Goal: Information Seeking & Learning: Learn about a topic

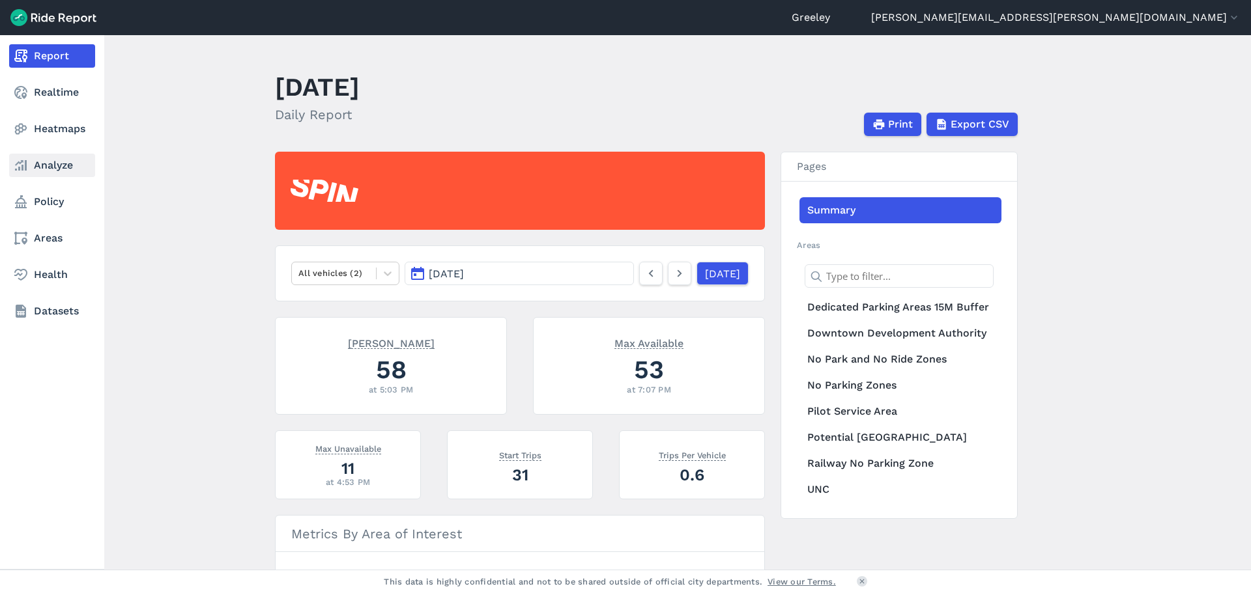
click at [42, 167] on link "Analyze" at bounding box center [52, 165] width 86 height 23
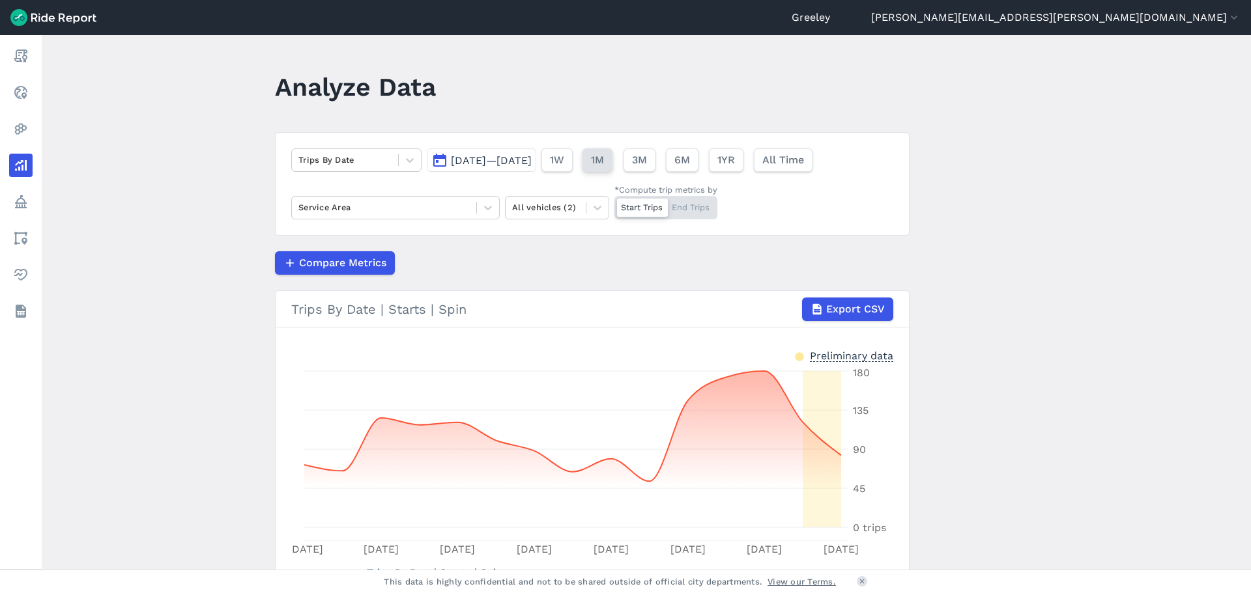
click at [604, 156] on span "1M" at bounding box center [597, 160] width 13 height 16
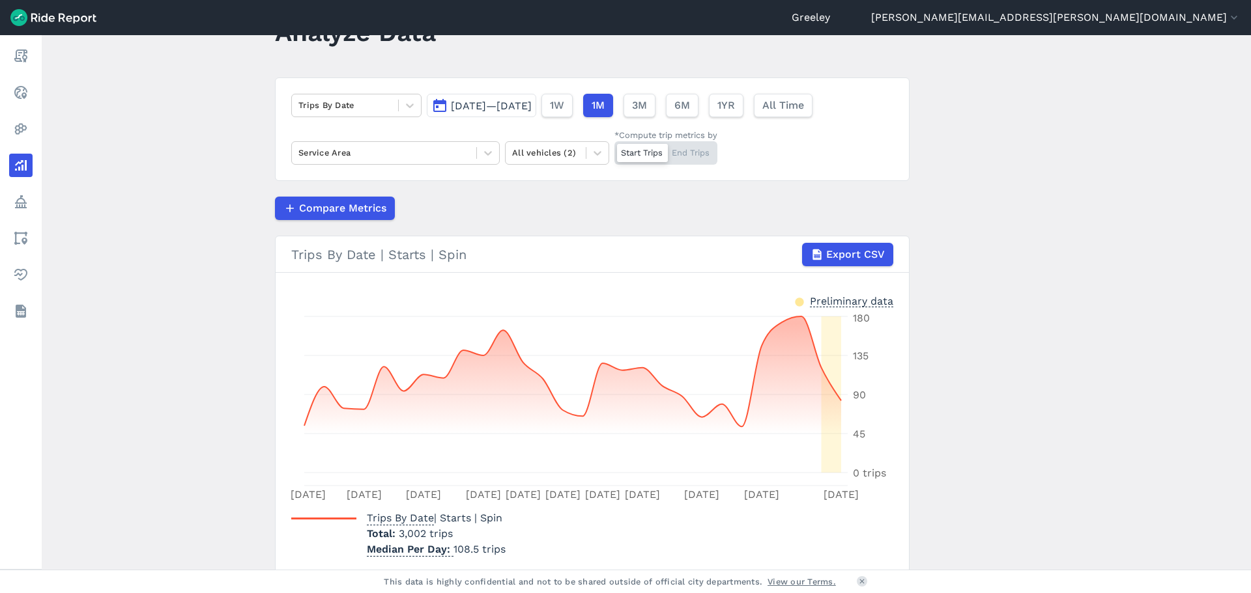
scroll to position [65, 0]
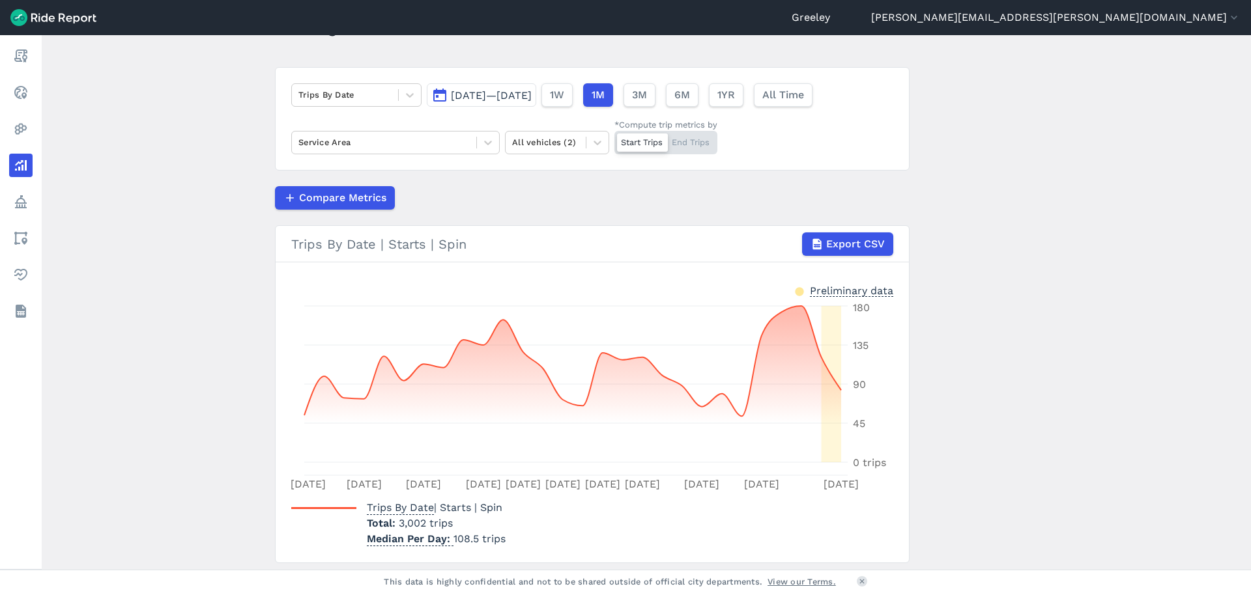
click at [532, 100] on span "[DATE]—[DATE]" at bounding box center [491, 95] width 81 height 12
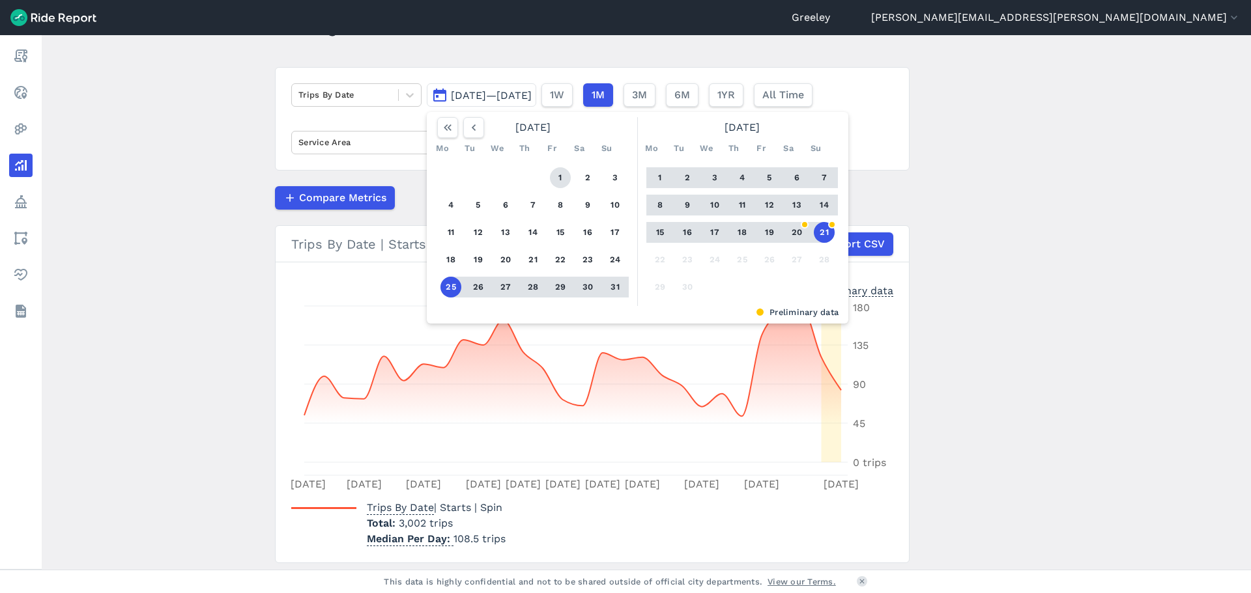
click at [558, 175] on button "1" at bounding box center [560, 177] width 21 height 21
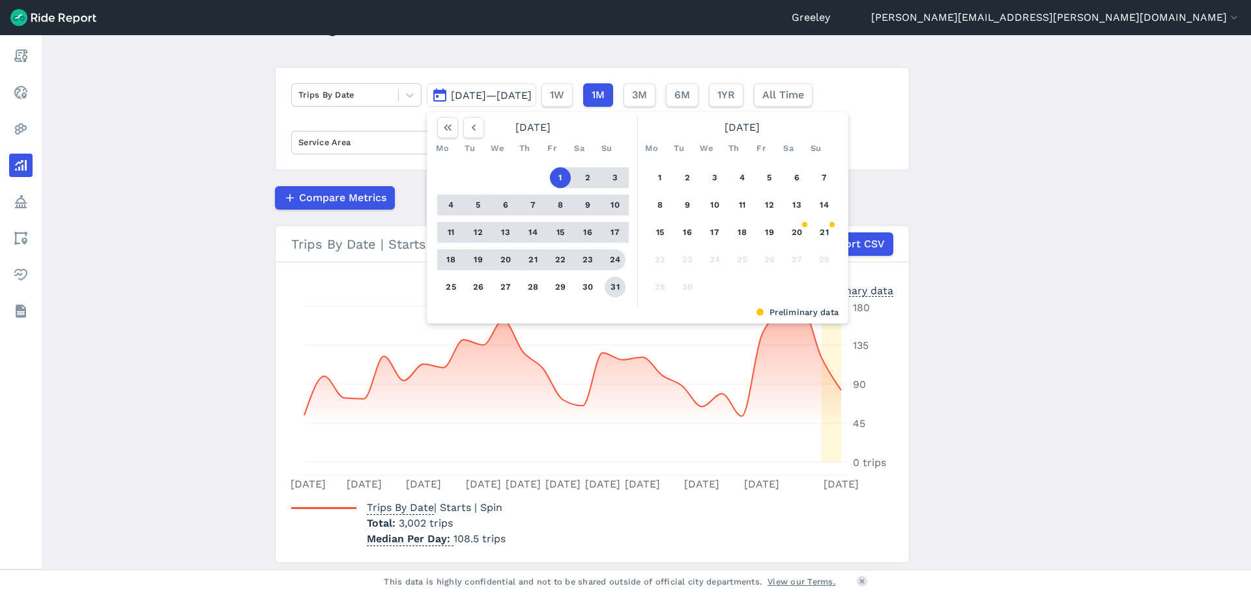
click at [614, 280] on button "31" at bounding box center [614, 287] width 21 height 21
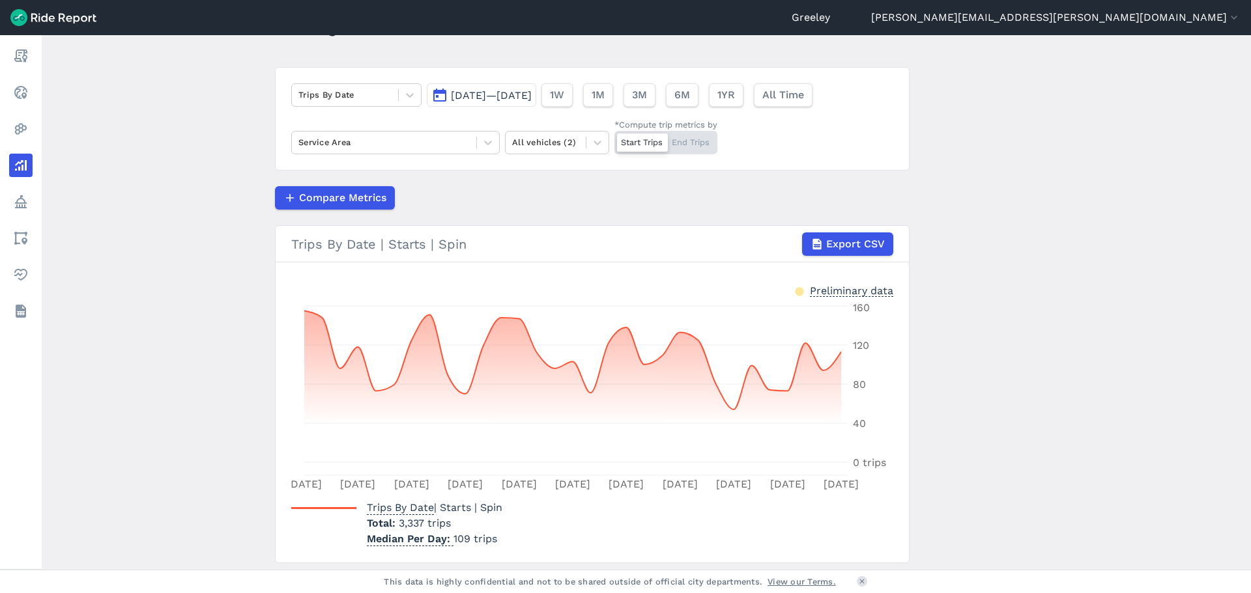
click at [1085, 236] on main "Analyze Data Trips By Date [DATE]—[DATE] 1W 1M 3M 6M 1YR All Time Service Area …" at bounding box center [646, 302] width 1209 height 535
click at [532, 91] on span "[DATE]—[DATE]" at bounding box center [491, 95] width 81 height 12
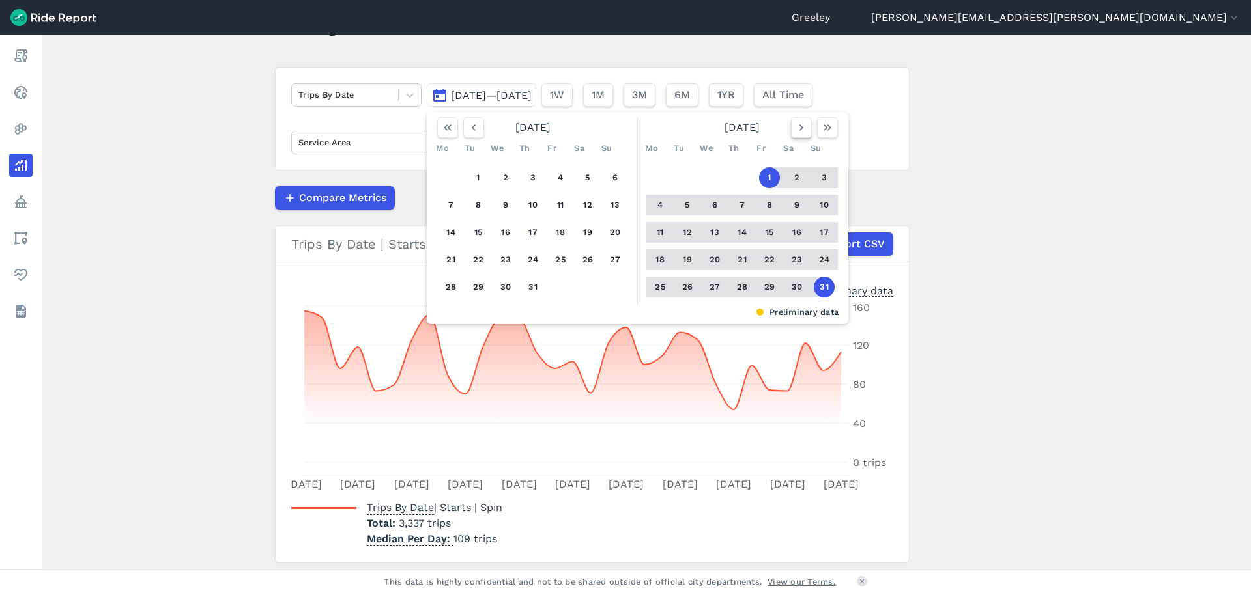
click at [799, 124] on icon "button" at bounding box center [801, 127] width 13 height 13
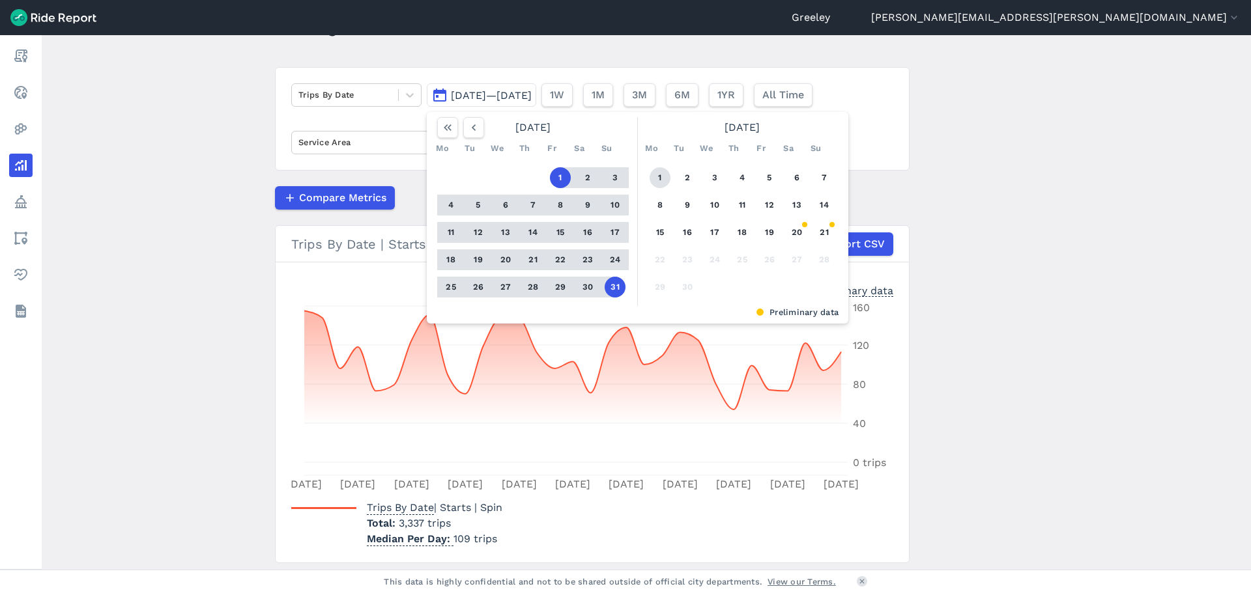
click at [651, 184] on button "1" at bounding box center [659, 177] width 21 height 21
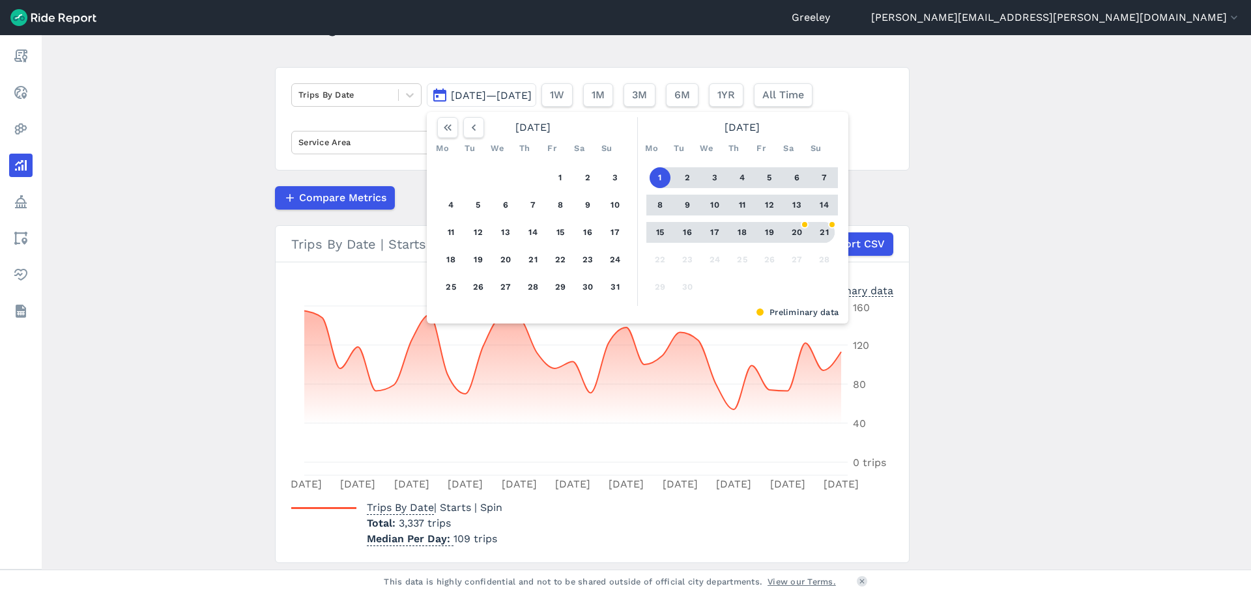
click at [821, 226] on button "21" at bounding box center [824, 232] width 21 height 21
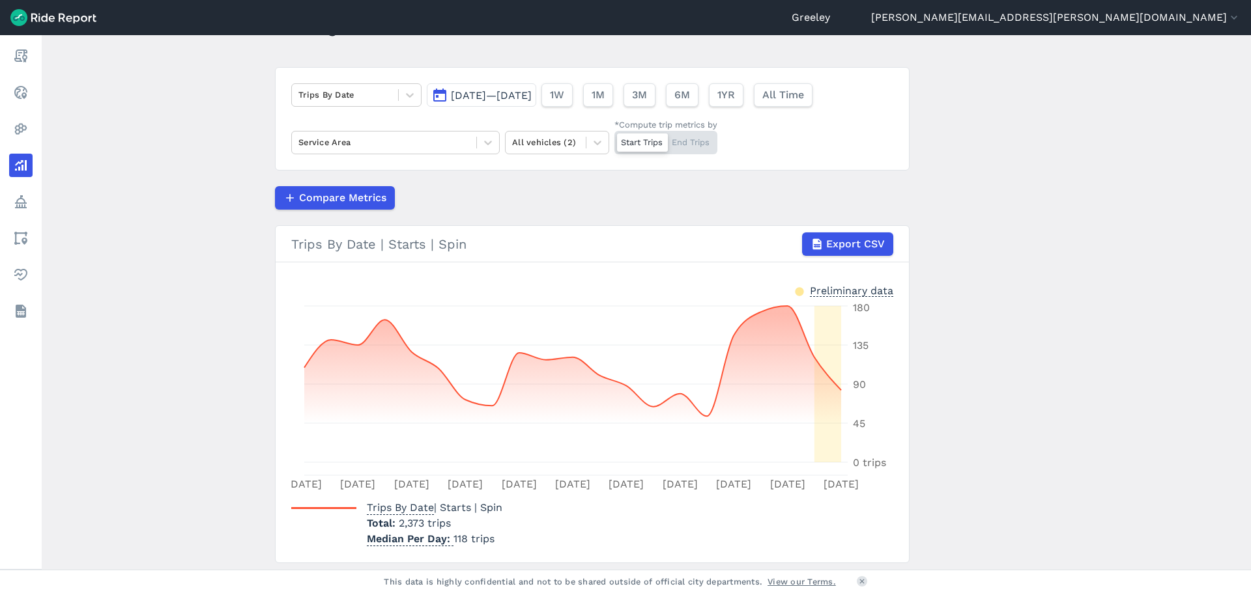
click at [532, 99] on span "[DATE]—[DATE]" at bounding box center [491, 95] width 81 height 12
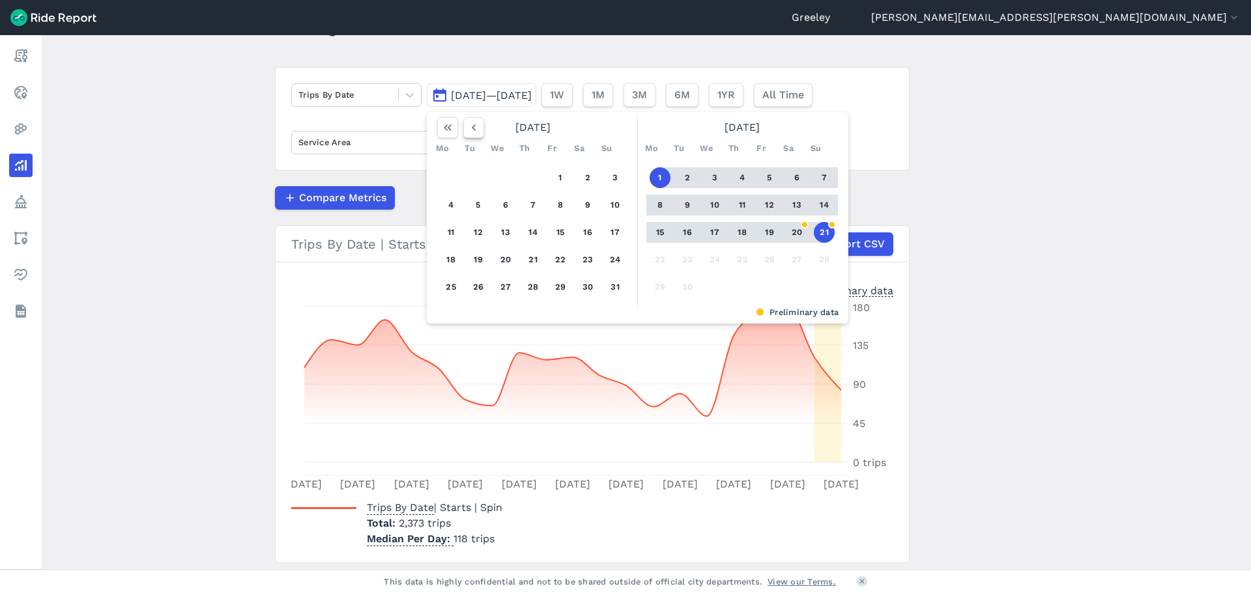
click at [474, 131] on icon "button" at bounding box center [473, 127] width 13 height 13
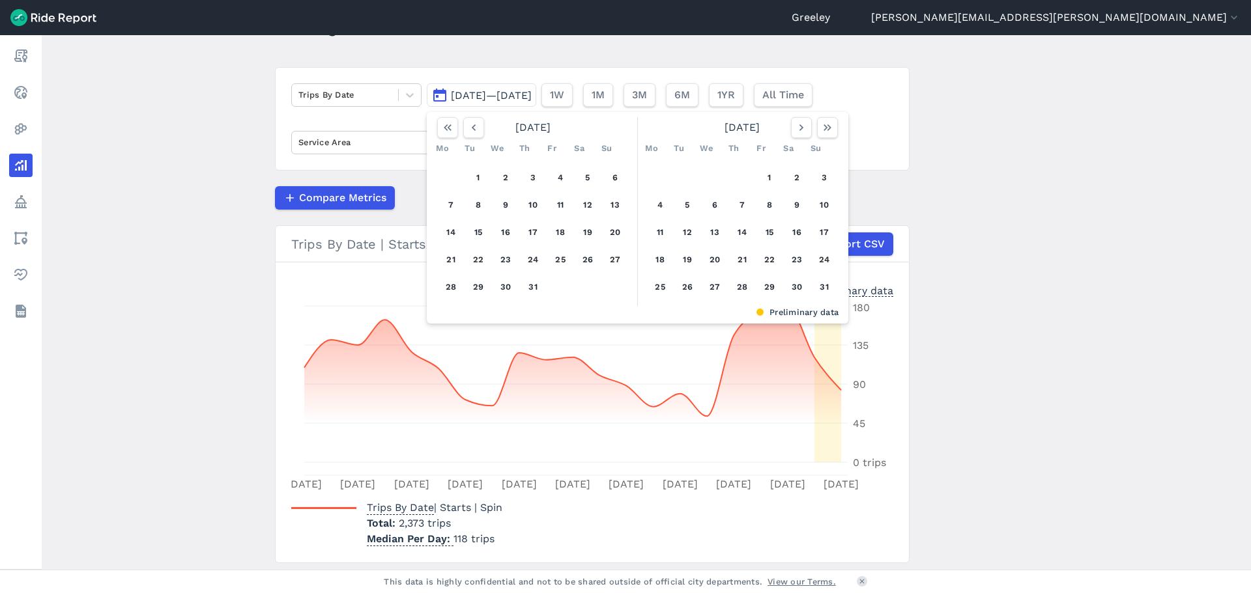
click at [487, 178] on div "1 2 3 4 5 6 7 8 9 10 11 12 13 14 15 16 17 18 19 20 21 22 23 24 25 26 27 28 29 3…" at bounding box center [533, 232] width 202 height 147
click at [483, 178] on button "1" at bounding box center [478, 177] width 21 height 21
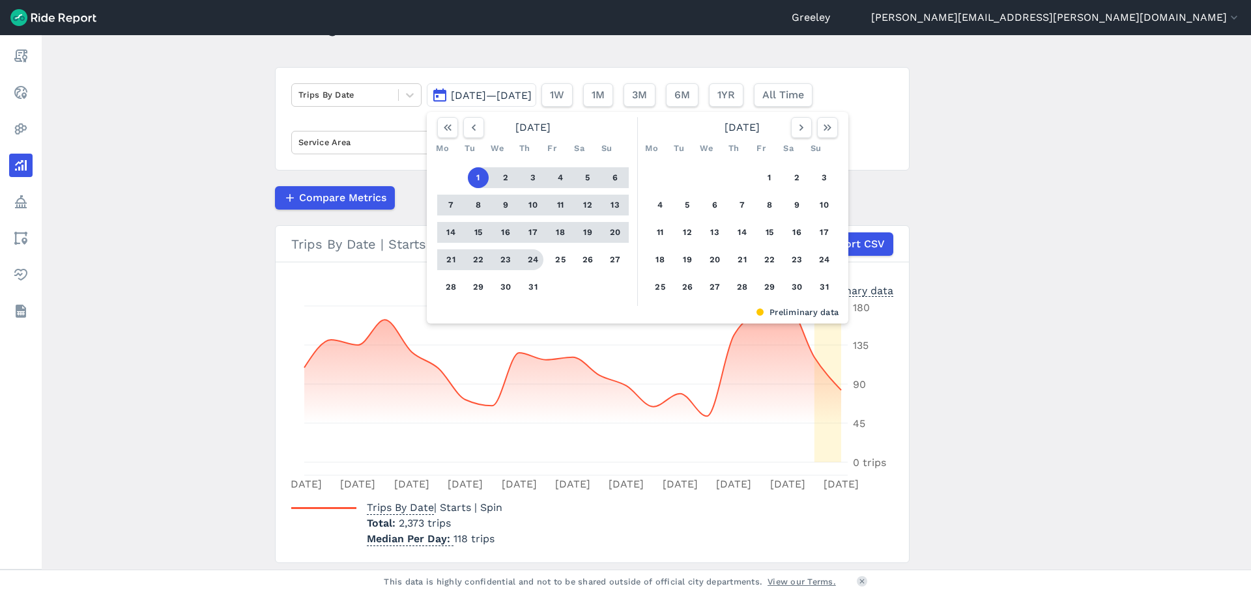
click at [523, 274] on div "1 2 3 4 5 6 7 8 9 10 11 12 13 14 15 16 17 18 19 20 21 22 23 24 25 26 27 28 29 3…" at bounding box center [533, 232] width 202 height 147
click at [528, 285] on button "31" at bounding box center [532, 287] width 21 height 21
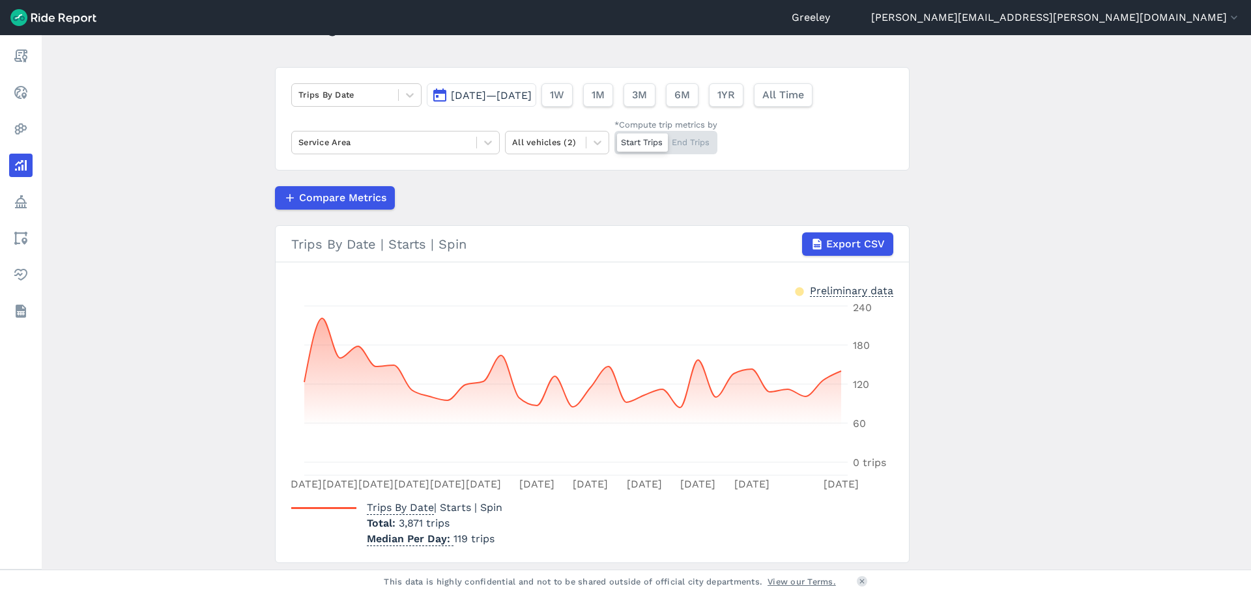
click at [536, 102] on button "[DATE]—[DATE]" at bounding box center [481, 94] width 109 height 23
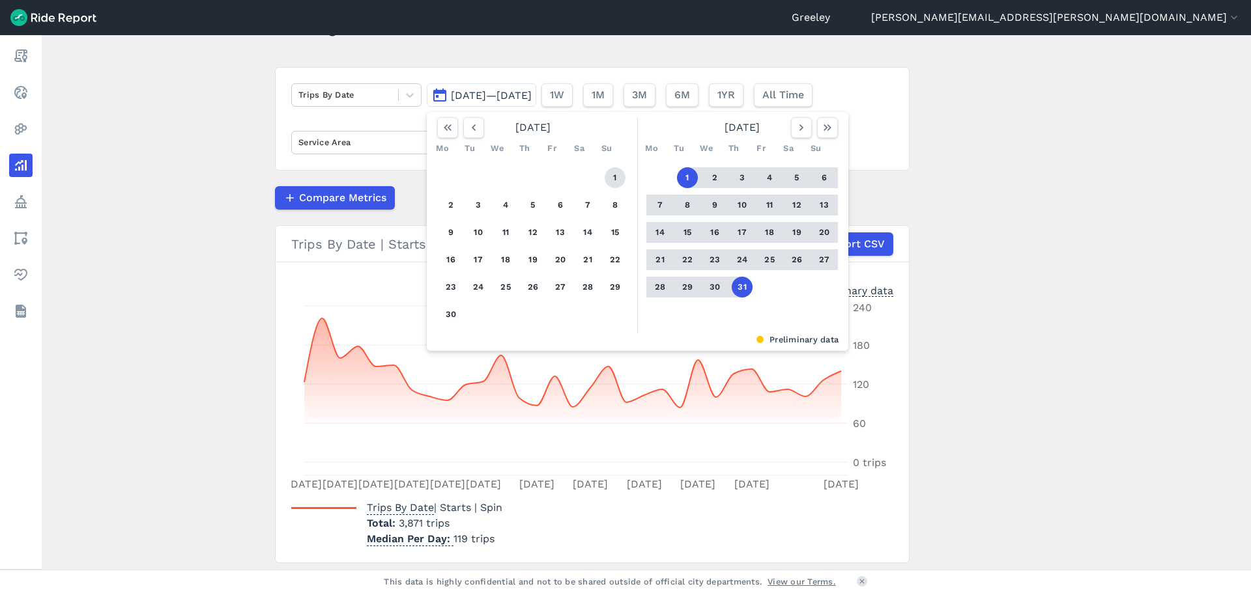
click at [612, 169] on button "1" at bounding box center [614, 177] width 21 height 21
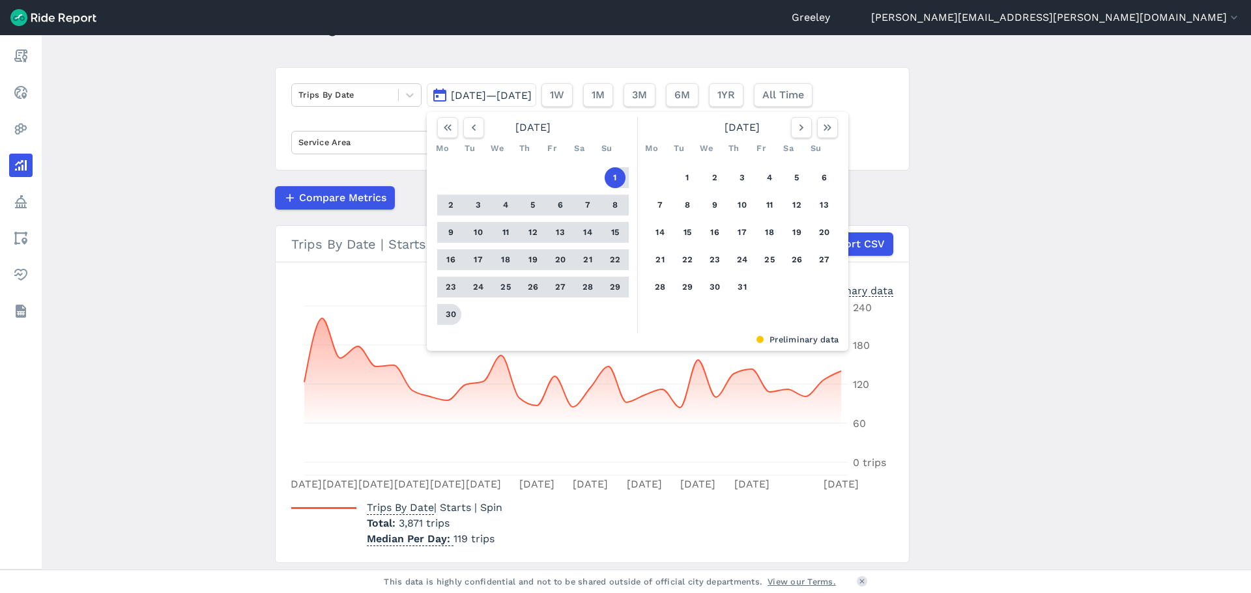
click at [446, 311] on button "30" at bounding box center [450, 314] width 21 height 21
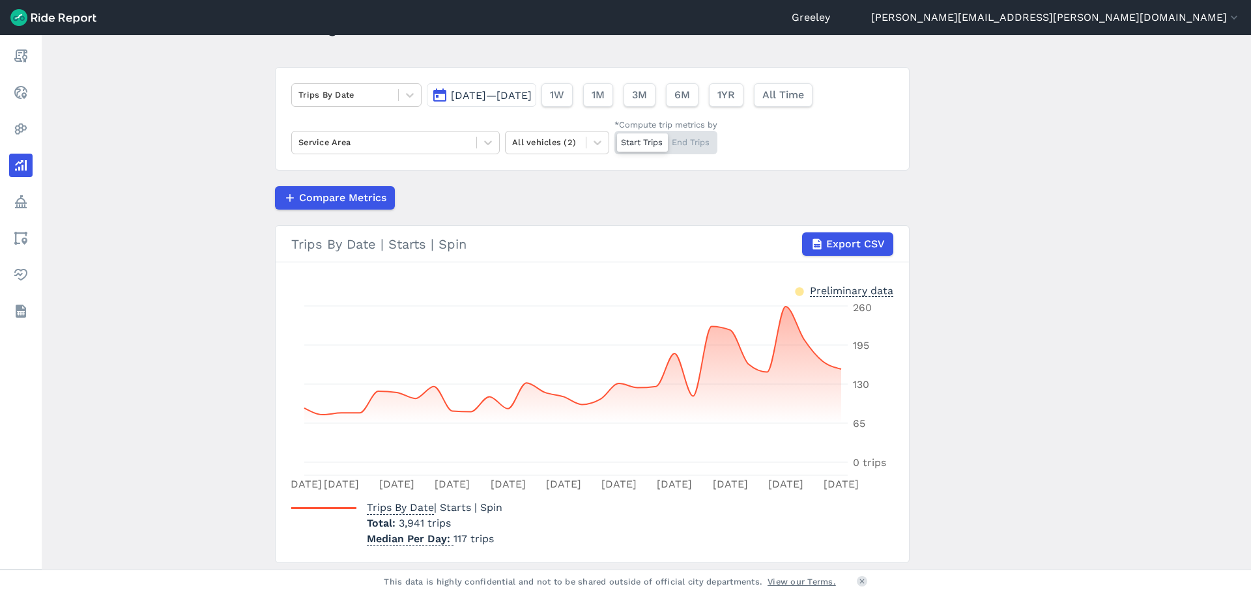
click at [522, 92] on span "[DATE]—[DATE]" at bounding box center [491, 95] width 81 height 12
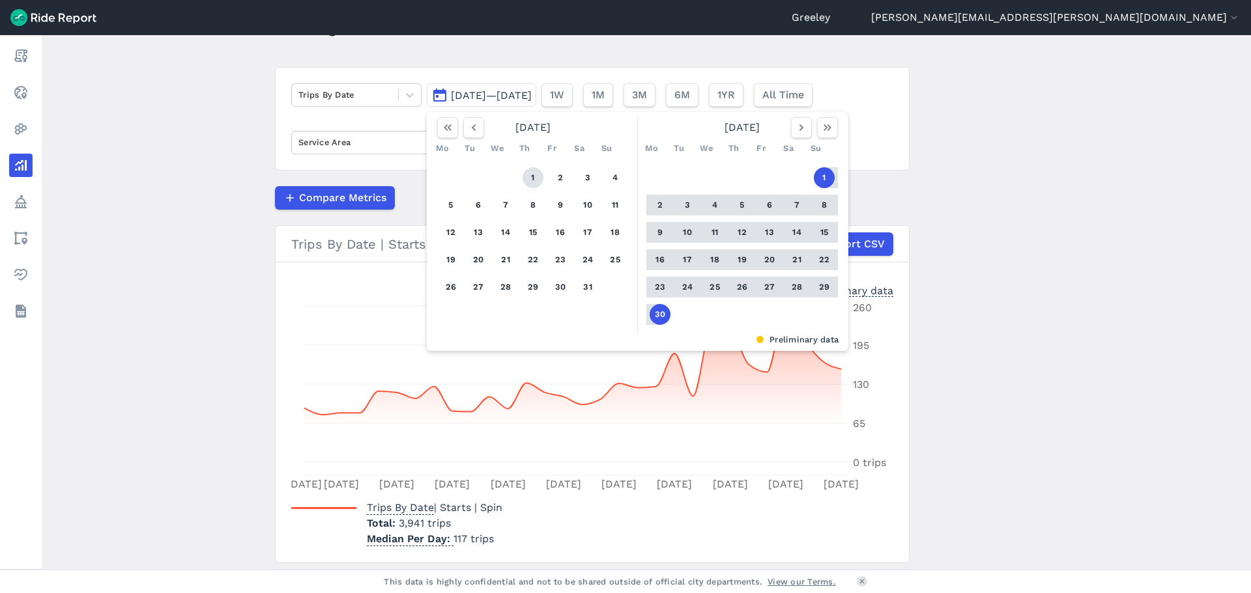
click at [530, 168] on button "1" at bounding box center [532, 177] width 21 height 21
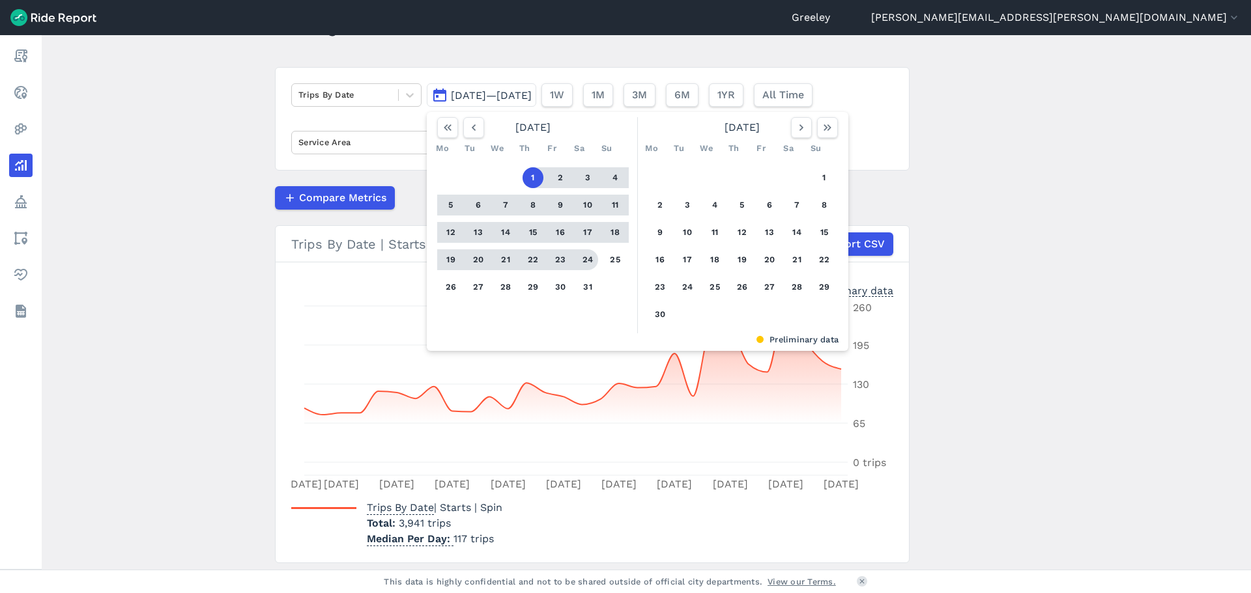
click at [581, 277] on div "1 2 3 4 5 6 7 8 9 10 11 12 13 14 15 16 17 18 19 20 21 22 23 24 25 26 27 28 29 3…" at bounding box center [533, 232] width 202 height 147
click at [584, 281] on button "31" at bounding box center [587, 287] width 21 height 21
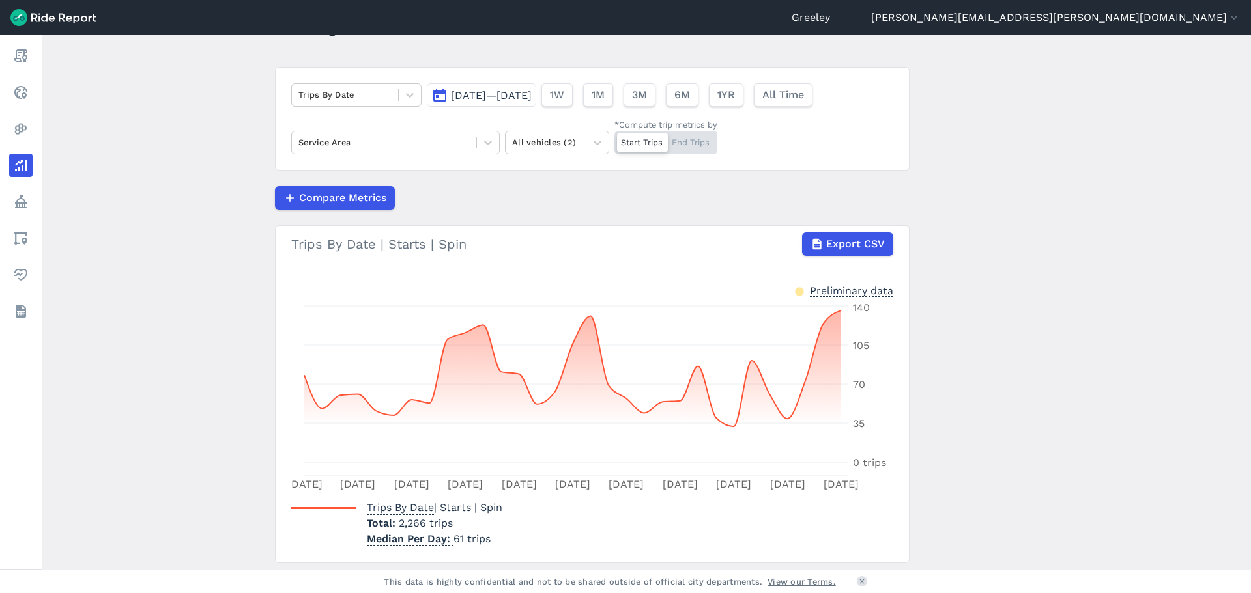
click at [532, 94] on span "[DATE]—[DATE]" at bounding box center [491, 95] width 81 height 12
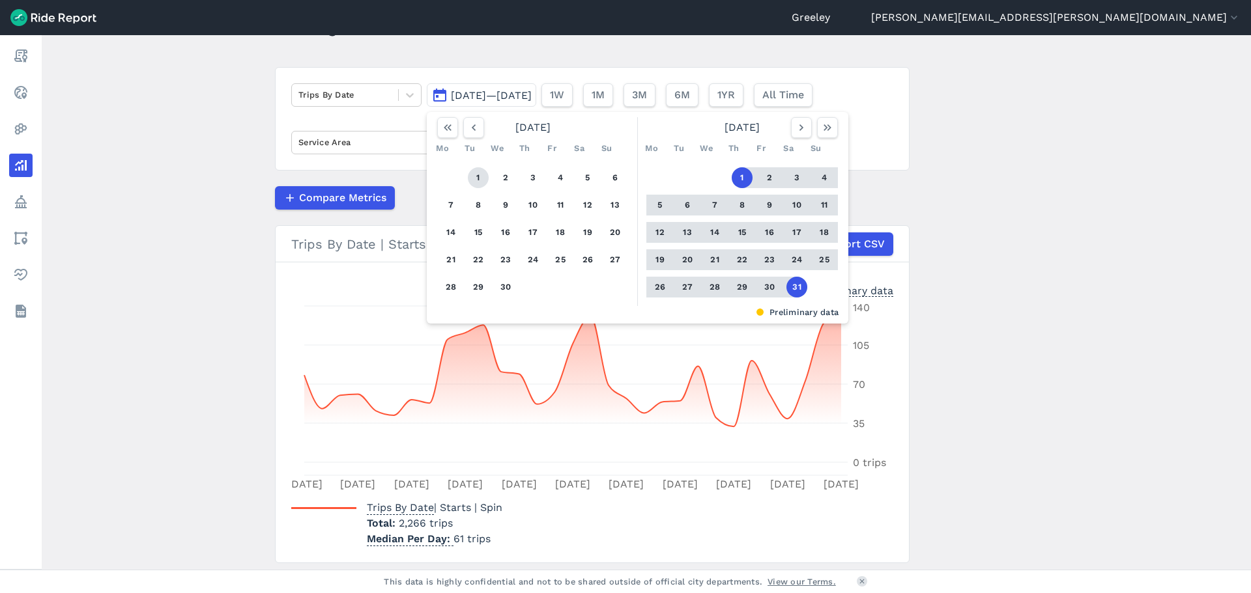
click at [479, 175] on button "1" at bounding box center [478, 177] width 21 height 21
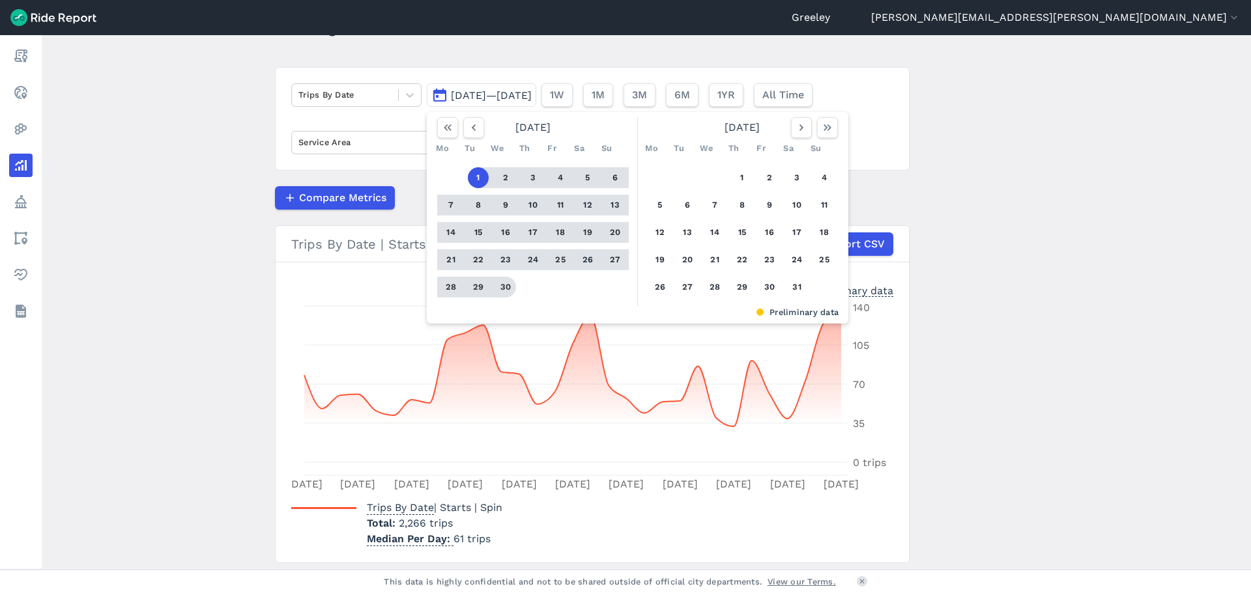
click at [505, 287] on button "30" at bounding box center [505, 287] width 21 height 21
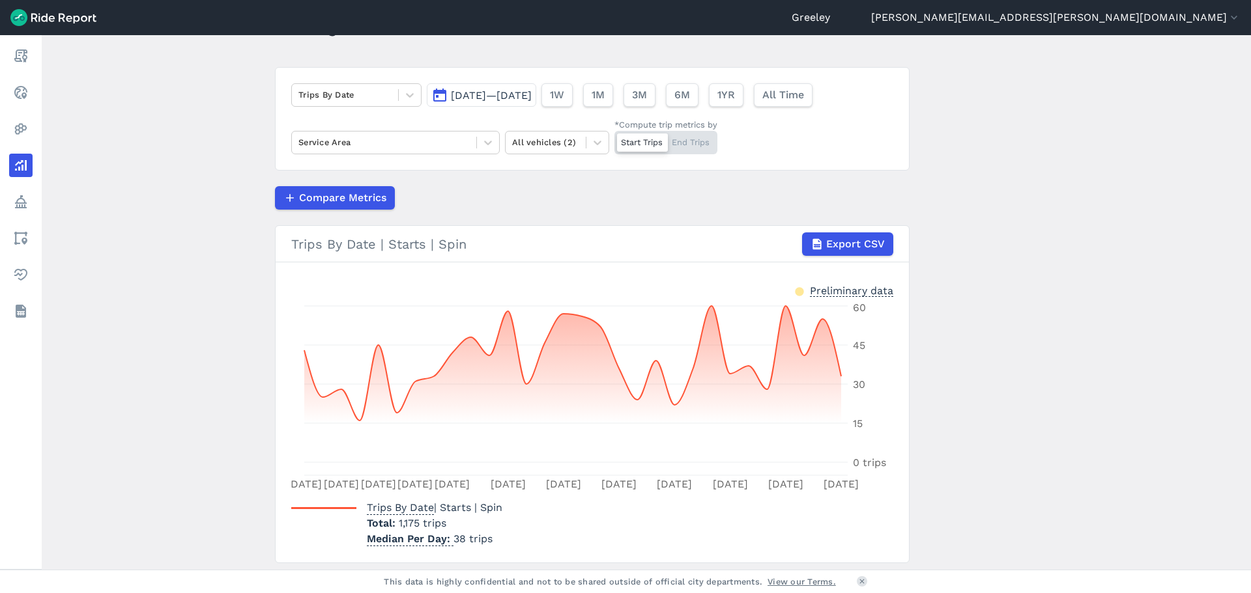
click at [532, 93] on span "[DATE]—[DATE]" at bounding box center [491, 95] width 81 height 12
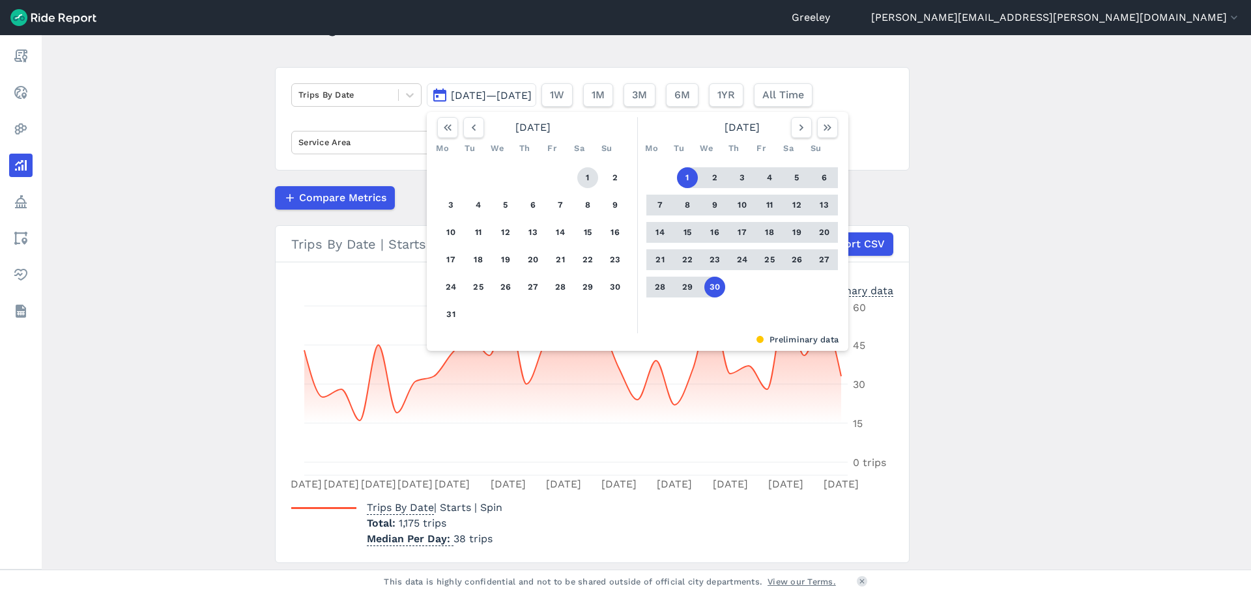
click at [586, 172] on button "1" at bounding box center [587, 177] width 21 height 21
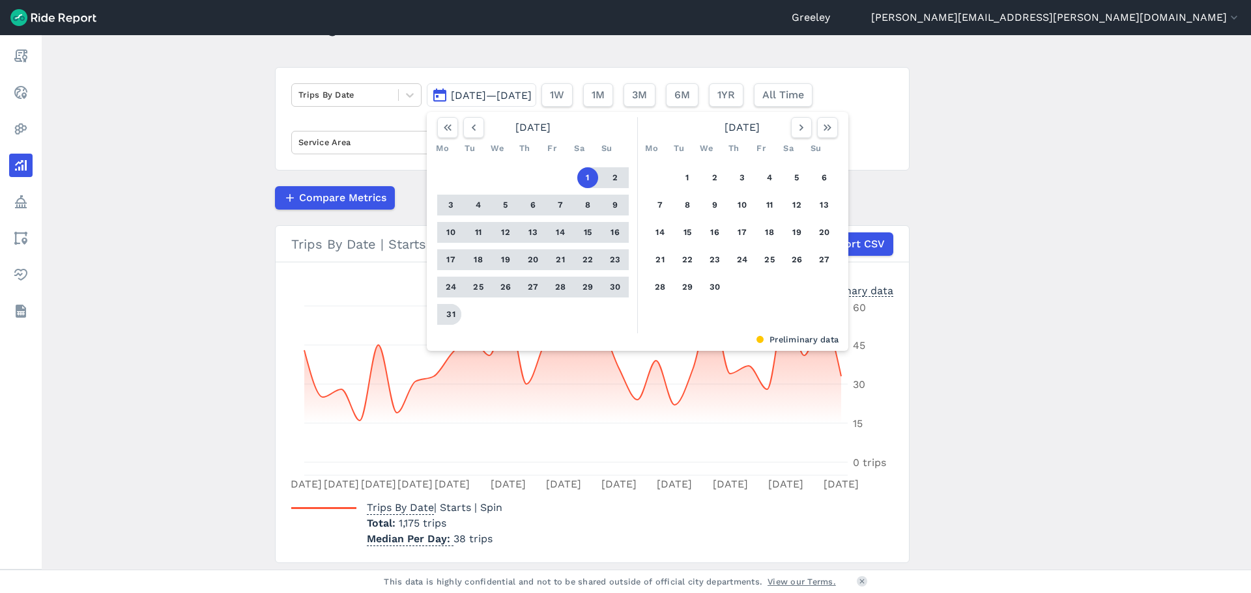
click at [449, 311] on button "31" at bounding box center [450, 314] width 21 height 21
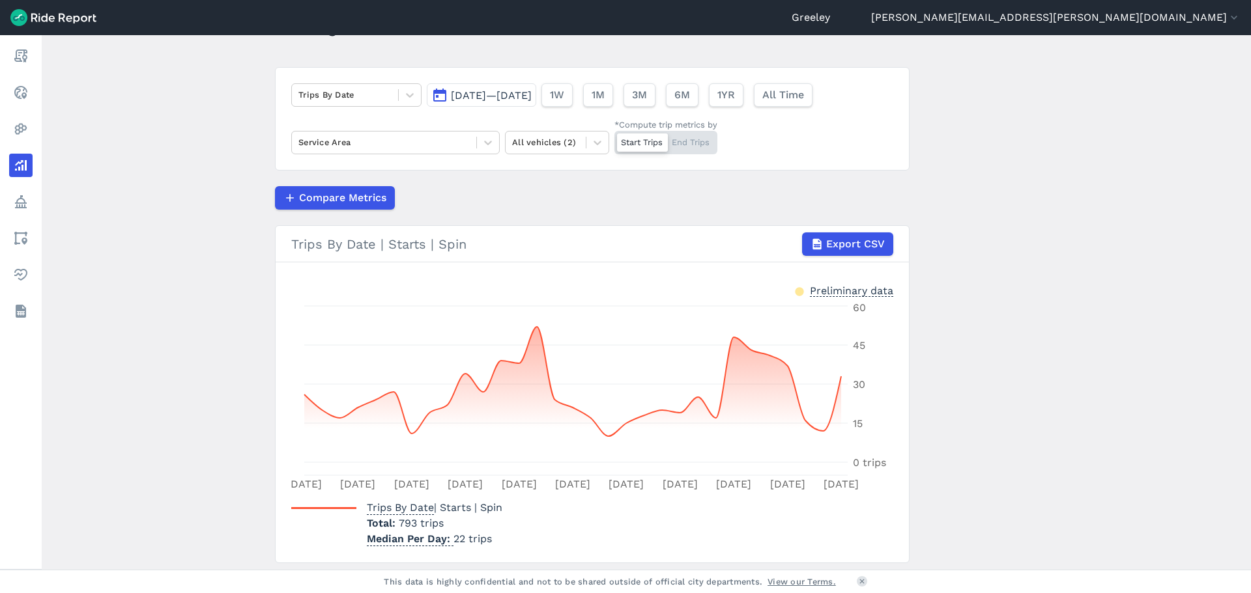
click at [532, 94] on span "[DATE]—[DATE]" at bounding box center [491, 95] width 81 height 12
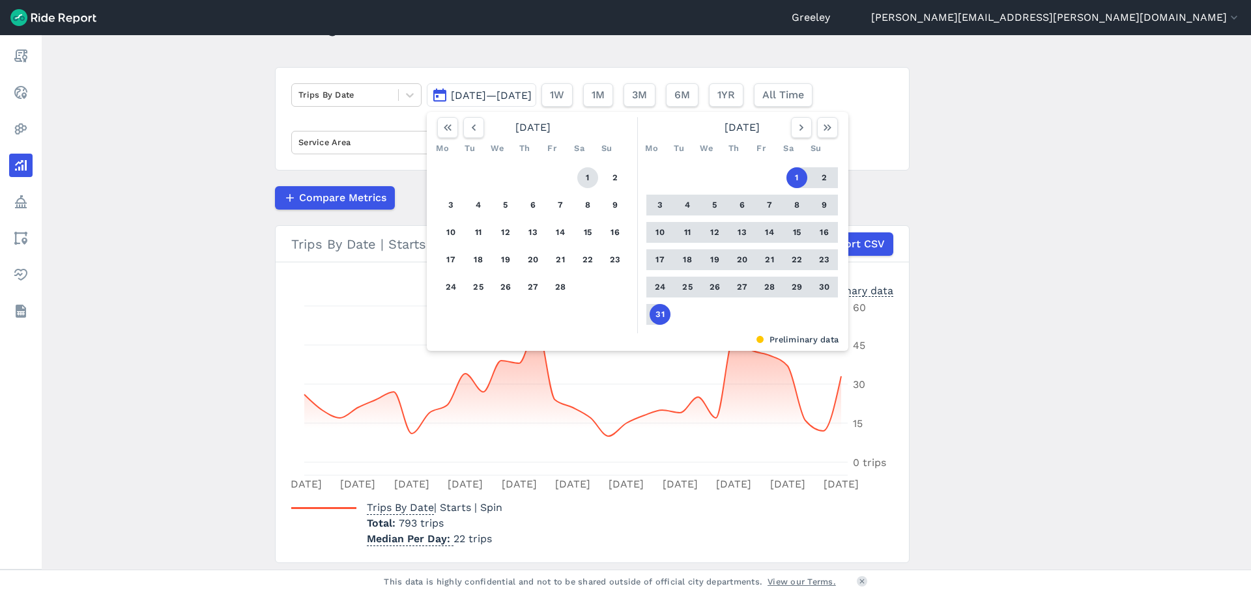
click at [586, 177] on button "1" at bounding box center [587, 177] width 21 height 21
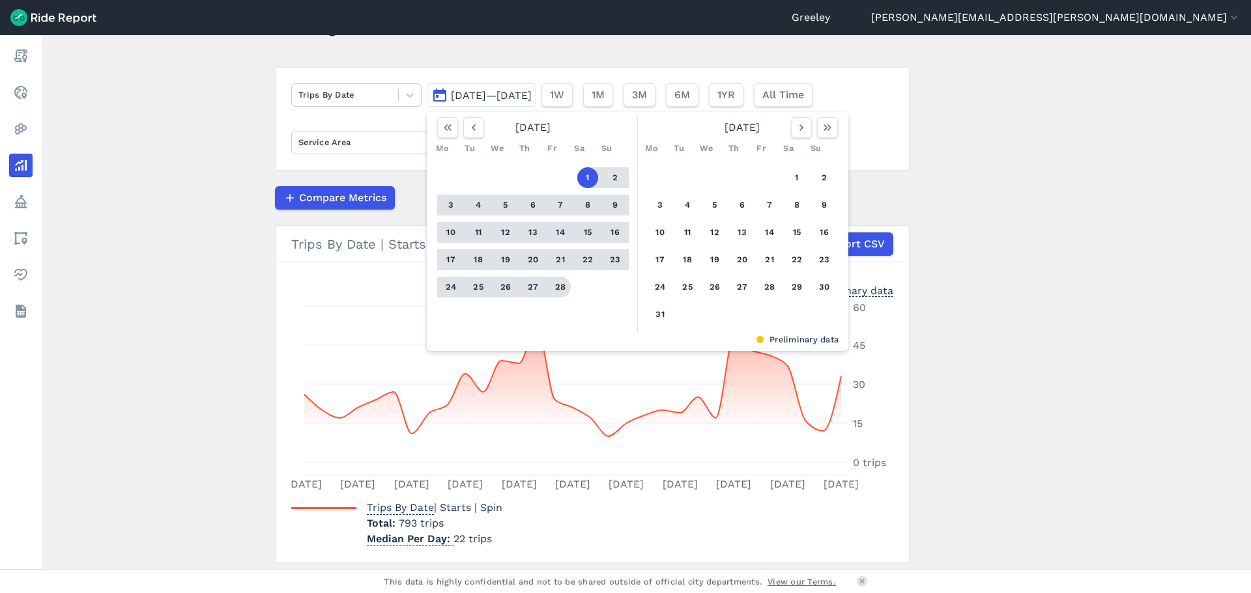
click at [556, 278] on button "28" at bounding box center [560, 287] width 21 height 21
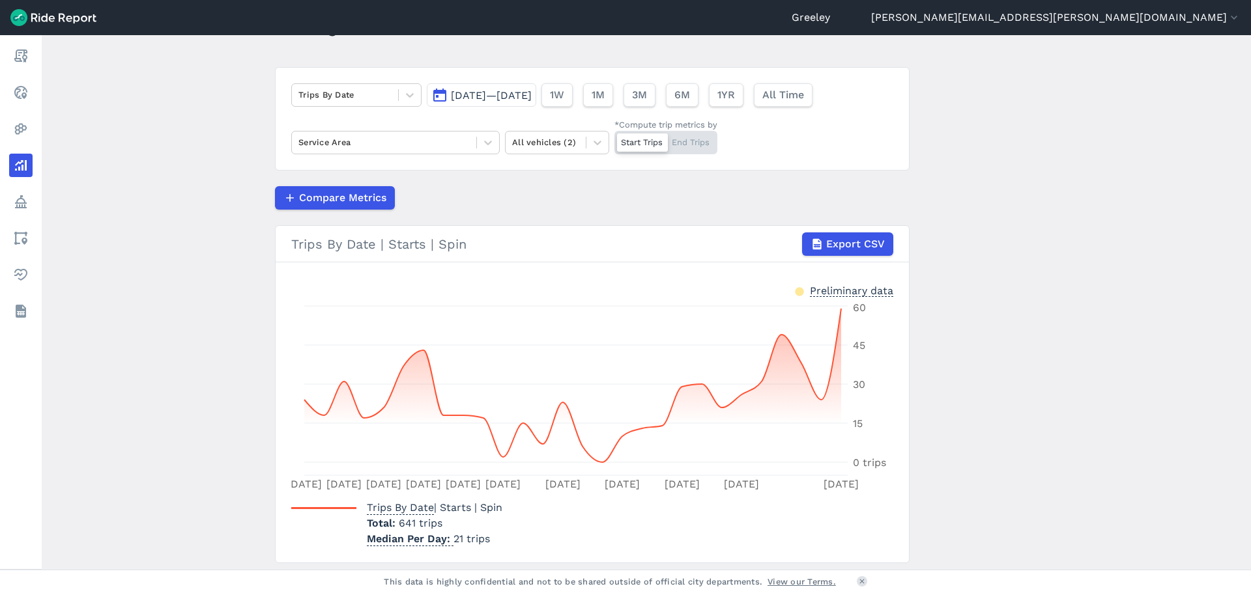
click at [532, 91] on span "[DATE]—[DATE]" at bounding box center [491, 95] width 81 height 12
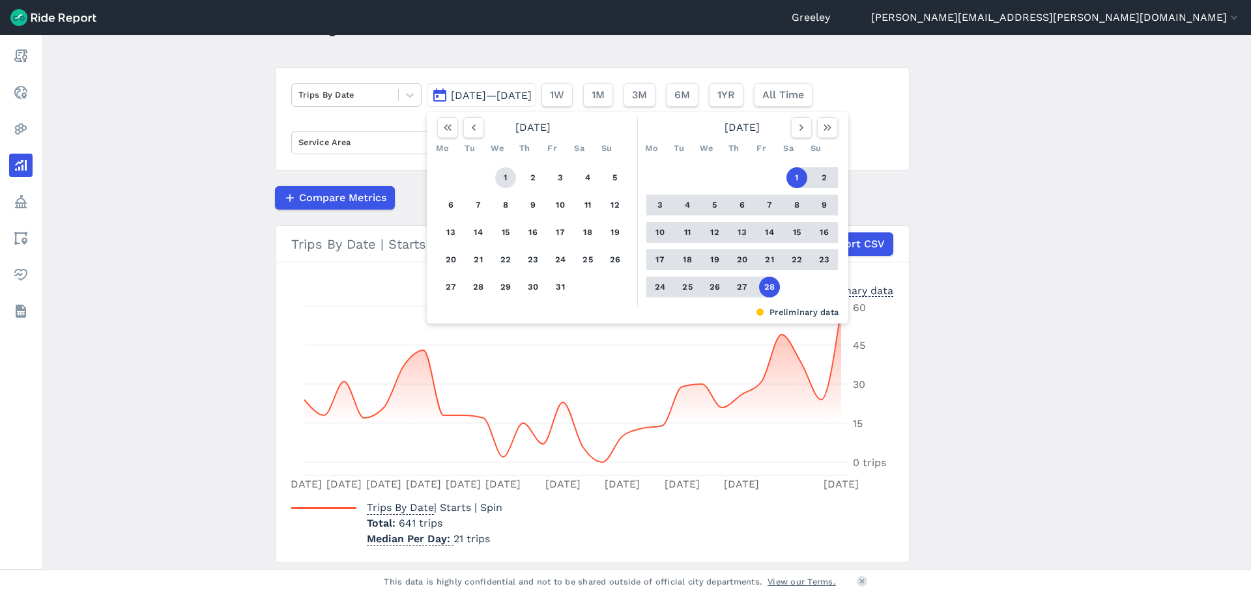
click at [506, 176] on button "1" at bounding box center [505, 177] width 21 height 21
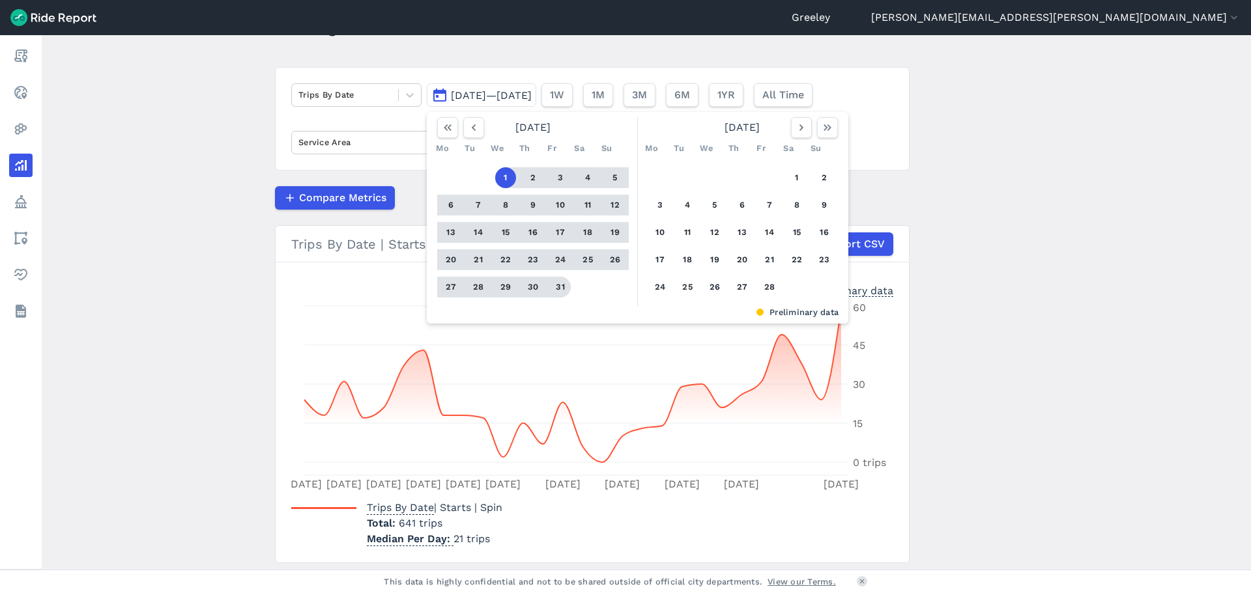
click at [558, 281] on button "31" at bounding box center [560, 287] width 21 height 21
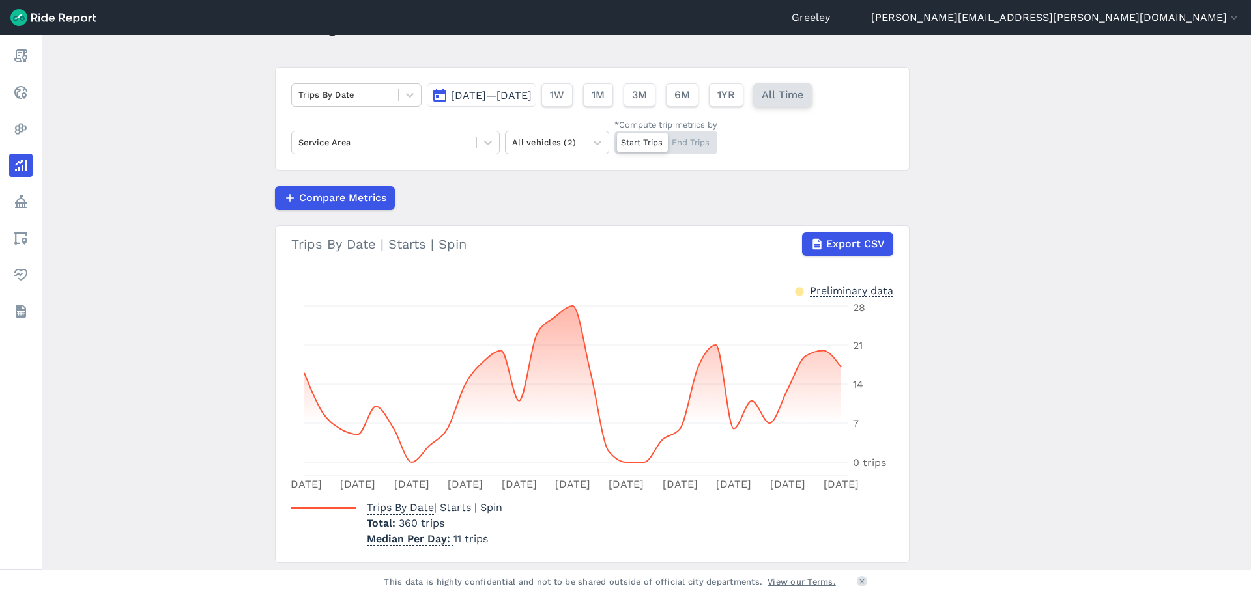
click at [812, 104] on button "All Time" at bounding box center [782, 94] width 59 height 23
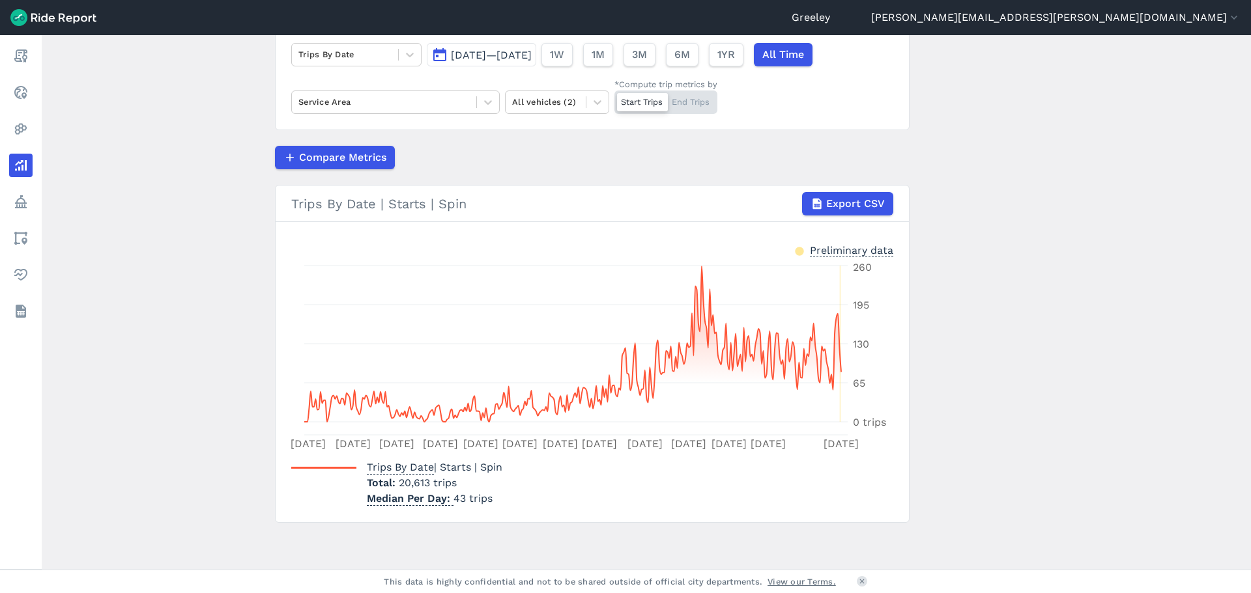
scroll to position [40, 0]
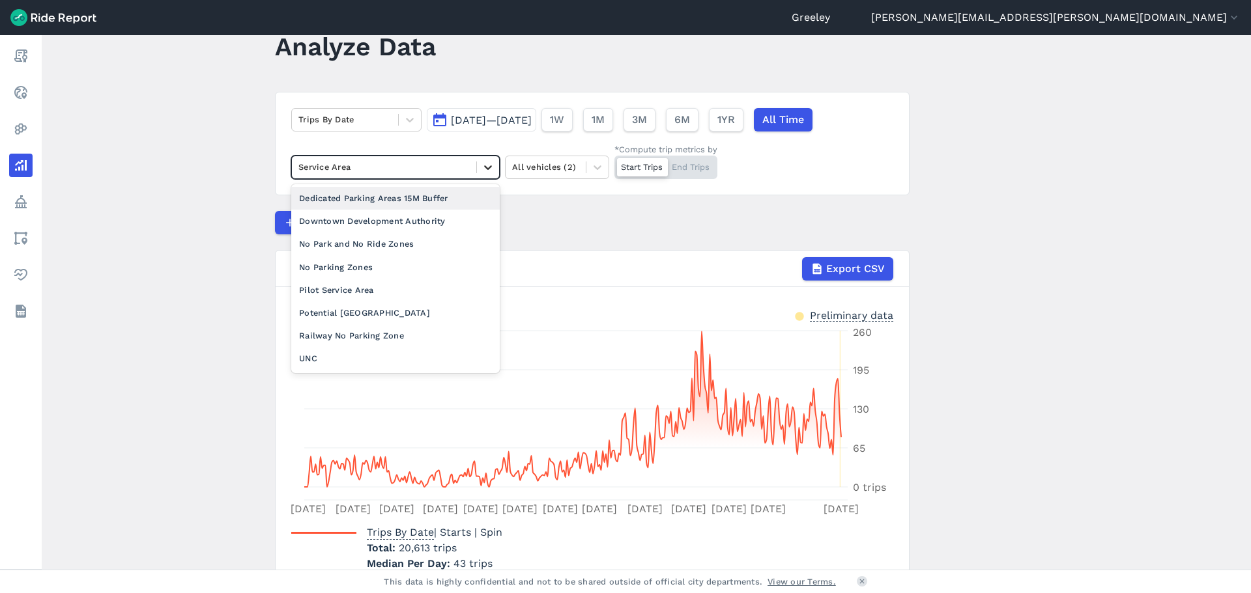
click at [490, 166] on icon at bounding box center [487, 167] width 13 height 13
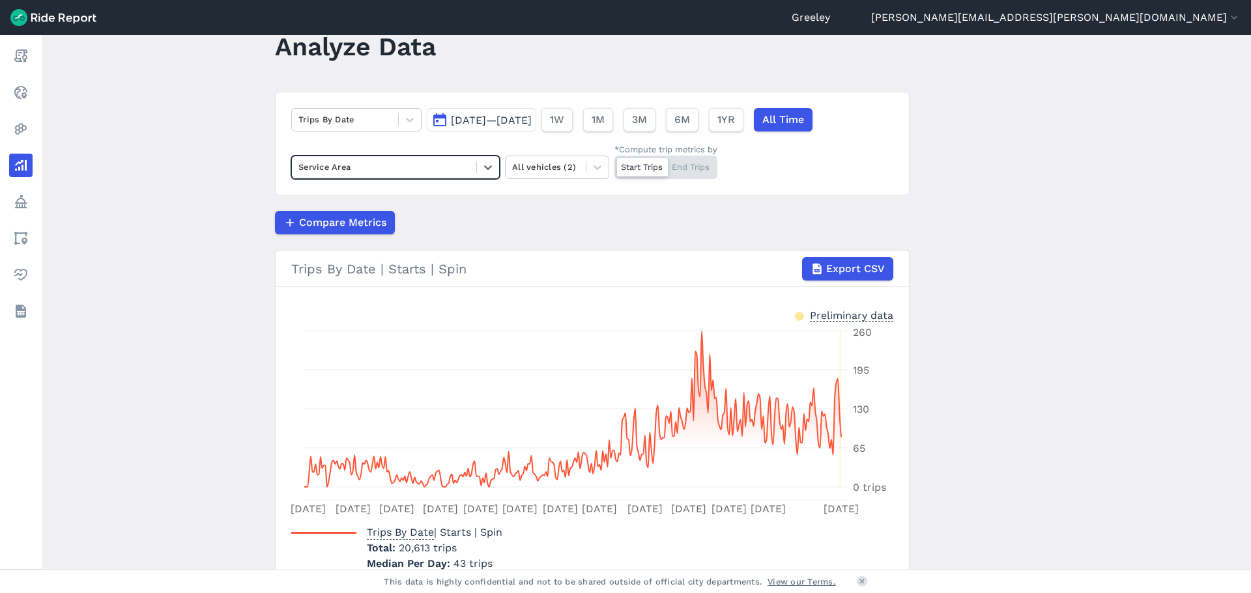
scroll to position [106, 0]
